Goal: Task Accomplishment & Management: Manage account settings

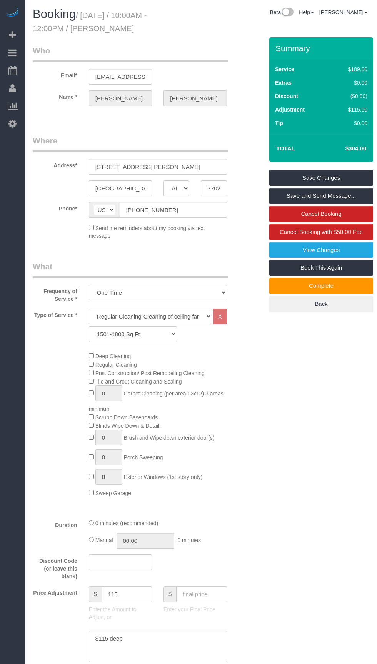
select select "[GEOGRAPHIC_DATA]"
select select "3"
select select "string:fspay-8b0f49e3-40bc-42d0-ad1f-79dab4f53c41"
select select "spot1"
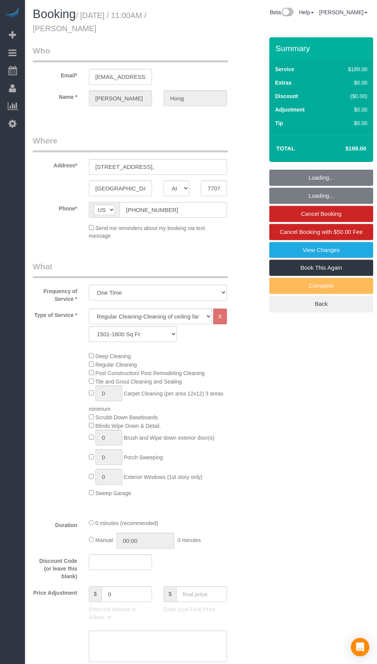
select select "[GEOGRAPHIC_DATA]"
select select "3"
select select "string:fspay-d4e4acbe-7445-49c3-a9dc-3faae8dd80e9"
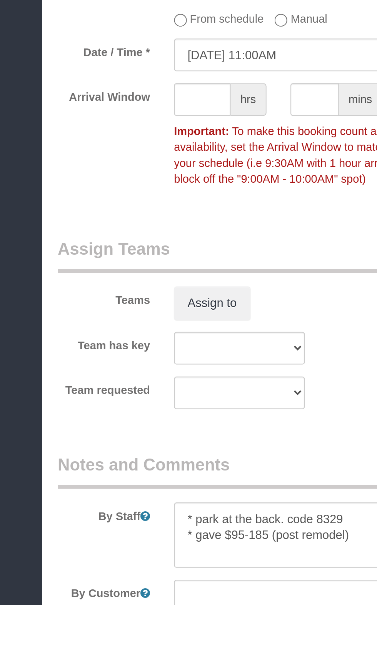
scroll to position [413, 0]
